Goal: Task Accomplishment & Management: Use online tool/utility

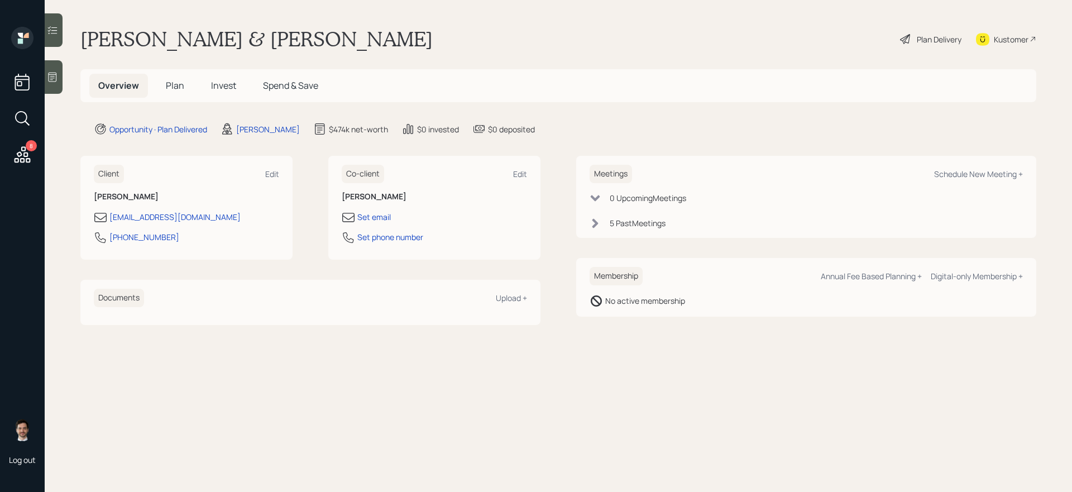
click at [25, 159] on icon at bounding box center [22, 155] width 20 height 20
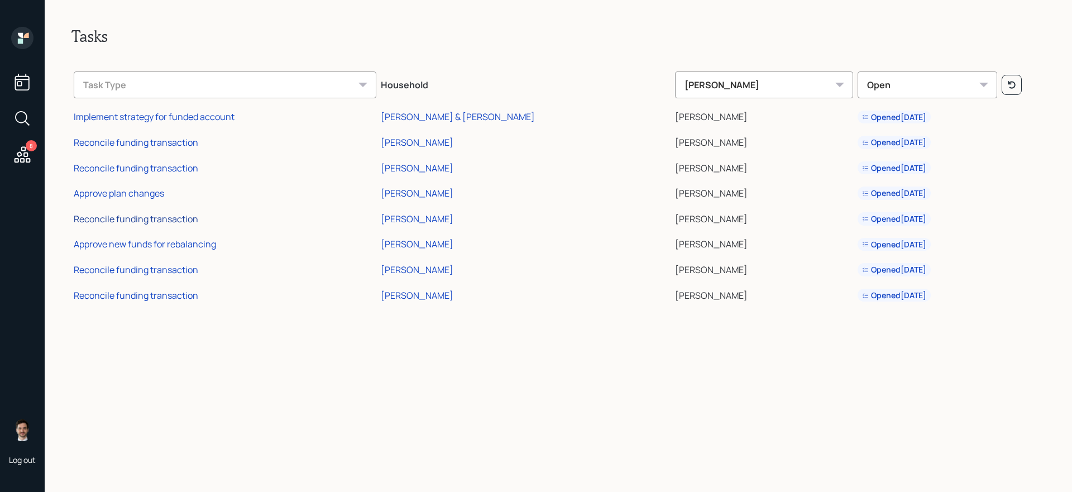
click at [147, 222] on div "Reconcile funding transaction" at bounding box center [136, 219] width 124 height 12
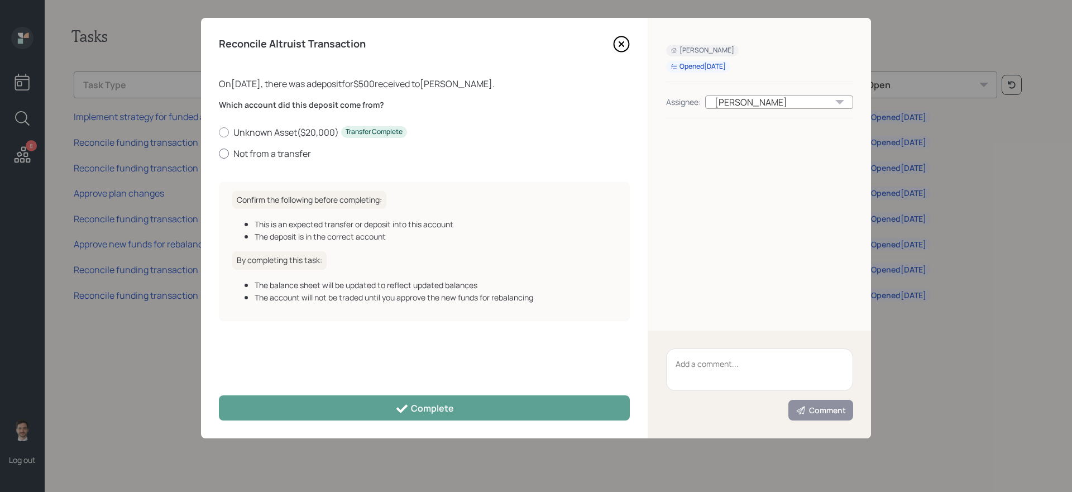
click at [266, 152] on label "Not from a transfer" at bounding box center [424, 153] width 411 height 12
click at [219, 153] on input "Not from a transfer" at bounding box center [218, 153] width 1 height 1
radio input "true"
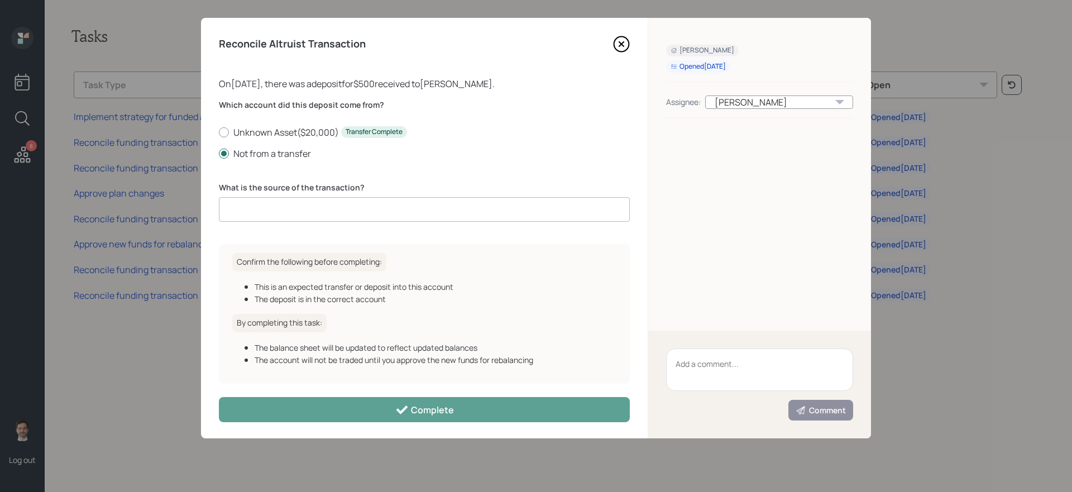
click at [351, 210] on input at bounding box center [424, 209] width 411 height 25
type input "DCA"
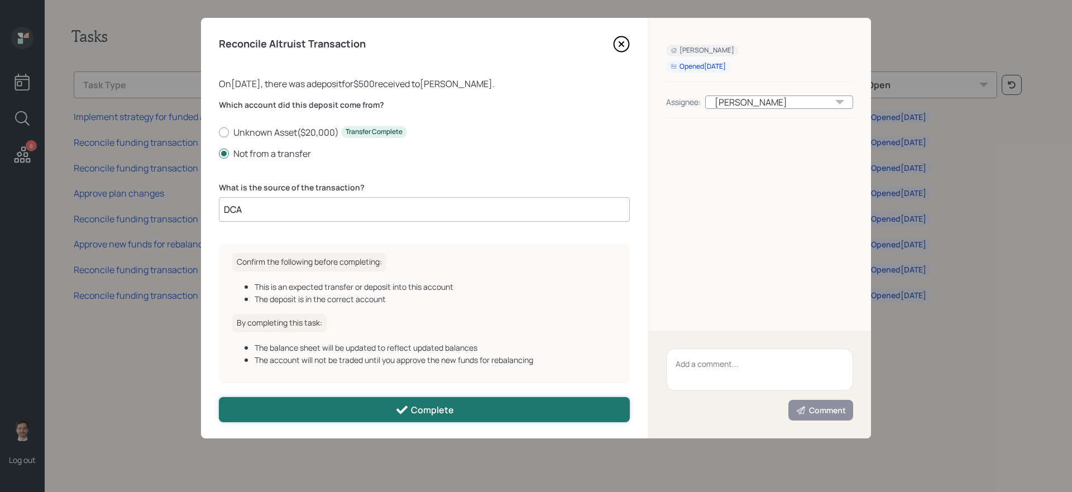
click at [396, 417] on button "Complete" at bounding box center [424, 409] width 411 height 25
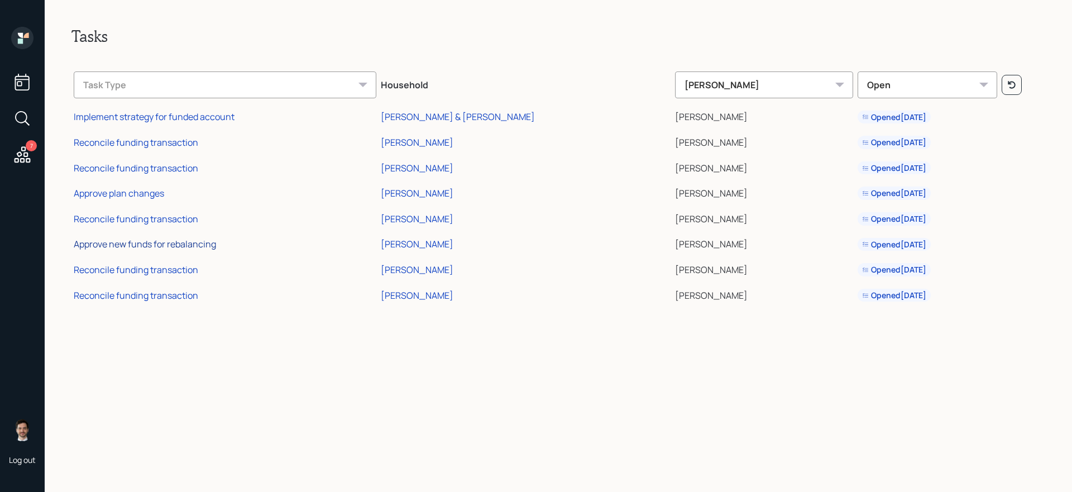
click at [140, 244] on div "Approve new funds for rebalancing" at bounding box center [145, 244] width 142 height 12
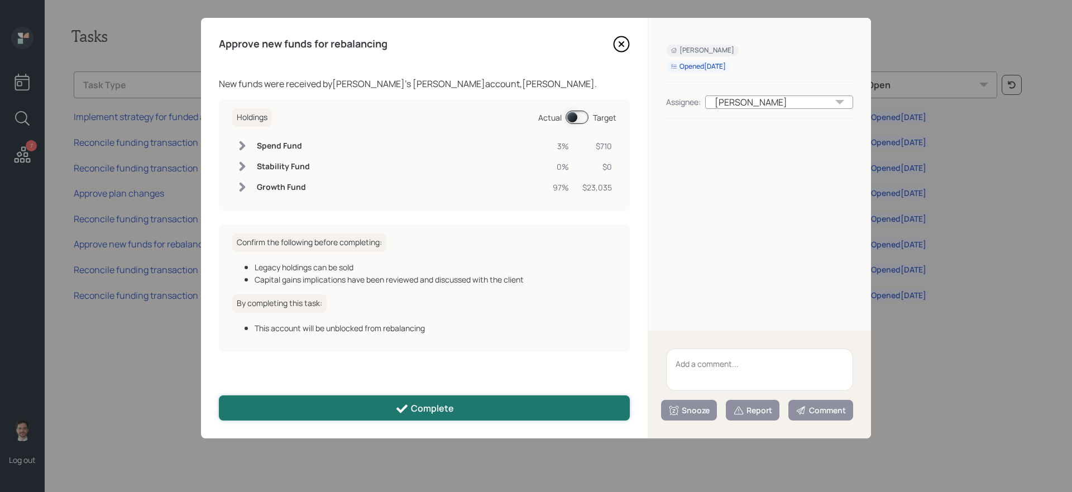
click at [360, 405] on button "Complete" at bounding box center [424, 407] width 411 height 25
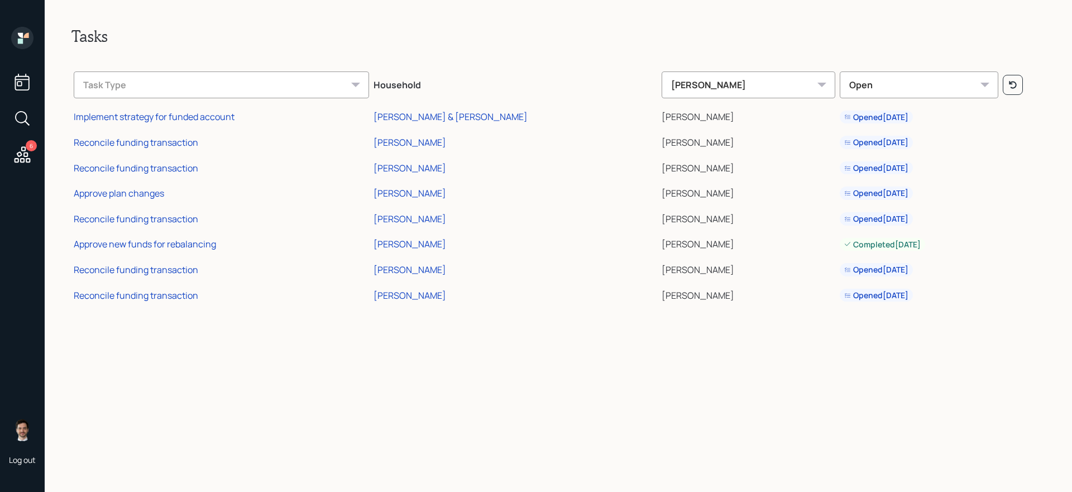
click at [228, 375] on div "Tasks Task Type Household Jonah Coleman Open Implement strategy for funded acco…" at bounding box center [558, 246] width 1027 height 492
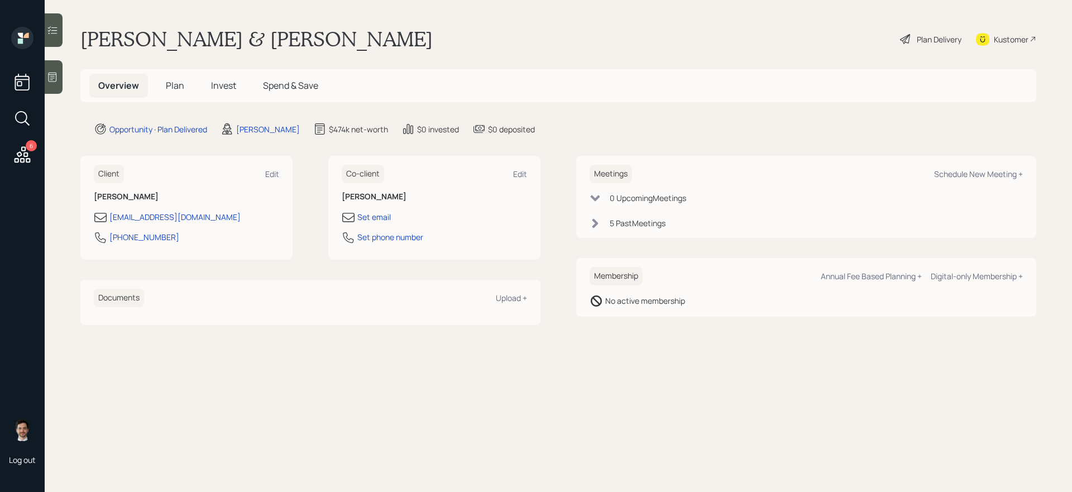
click at [177, 88] on span "Plan" at bounding box center [175, 85] width 18 height 12
